Goal: Find specific page/section: Find specific page/section

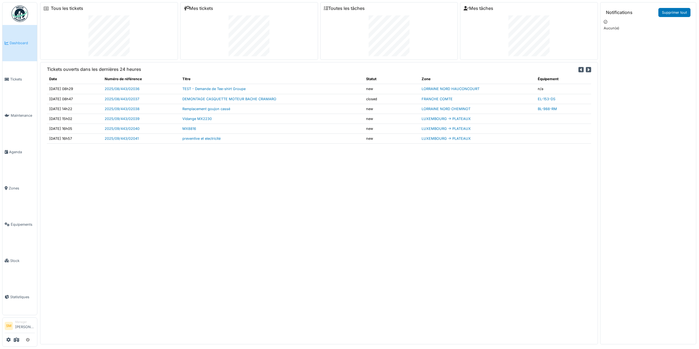
click at [13, 16] on img at bounding box center [20, 13] width 16 height 16
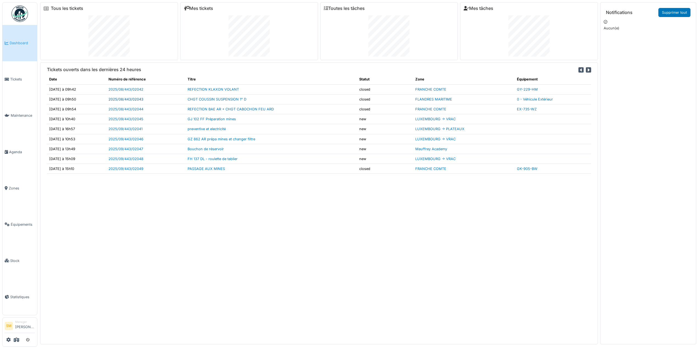
click at [143, 100] on link "2025/08/443/02043" at bounding box center [125, 99] width 35 height 4
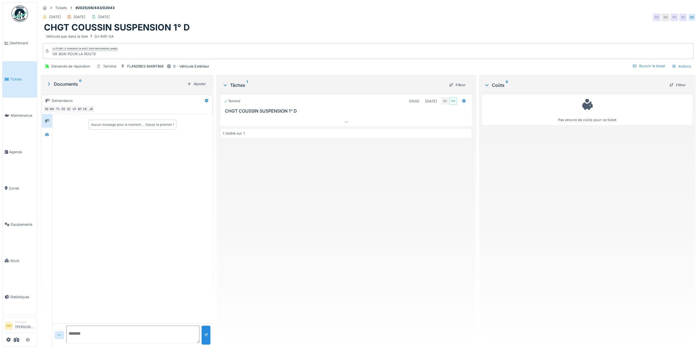
click at [21, 20] on img at bounding box center [20, 13] width 16 height 16
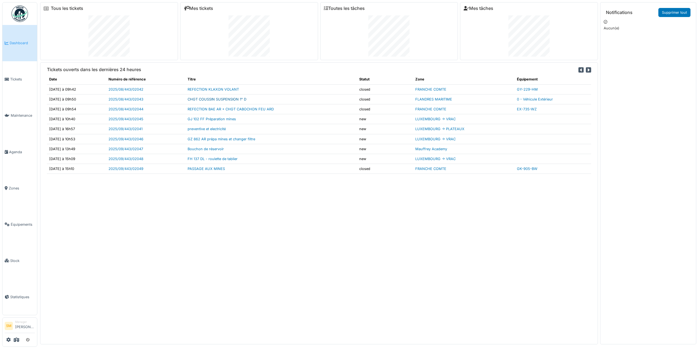
click at [226, 100] on link "CHGT COUSSIN SUSPENSION 1° D" at bounding box center [217, 99] width 59 height 4
